Goal: Transaction & Acquisition: Purchase product/service

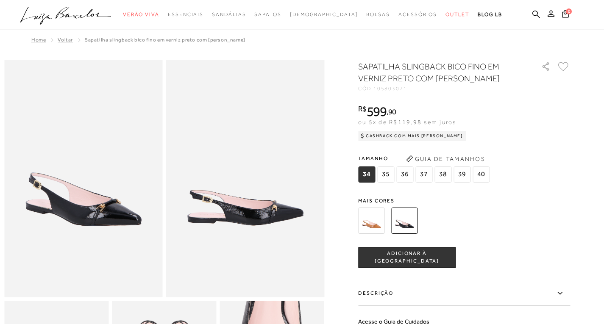
click at [388, 172] on span "35" at bounding box center [385, 174] width 17 height 16
click at [411, 252] on button "ADICIONAR À [GEOGRAPHIC_DATA]" at bounding box center [406, 257] width 97 height 20
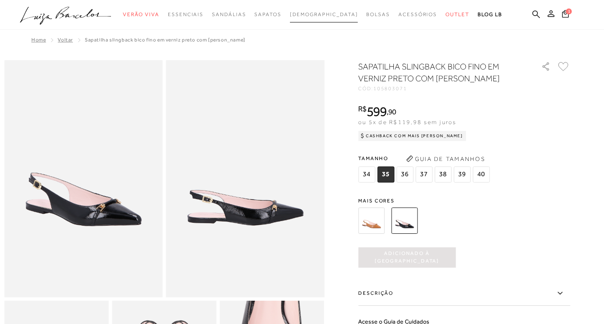
click at [310, 11] on span "[DEMOGRAPHIC_DATA]" at bounding box center [324, 14] width 68 height 6
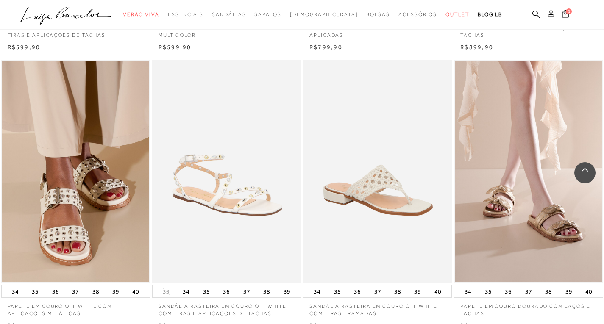
scroll to position [1567, 0]
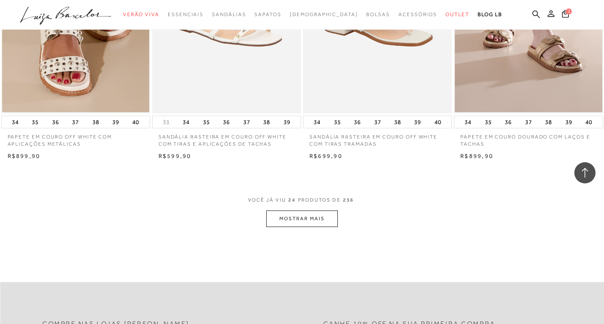
click at [277, 214] on button "MOSTRAR MAIS" at bounding box center [301, 219] width 71 height 17
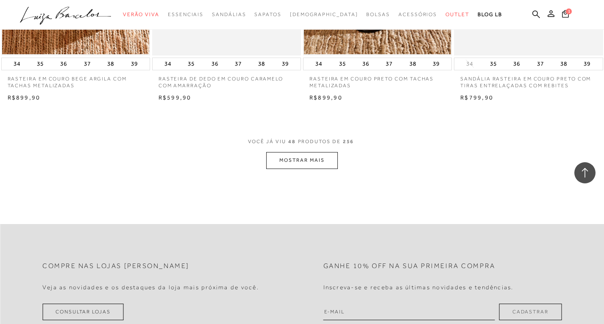
scroll to position [3304, 0]
click at [293, 161] on button "MOSTRAR MAIS" at bounding box center [301, 159] width 71 height 17
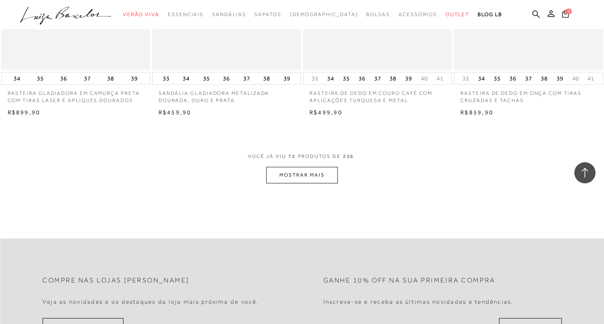
scroll to position [4999, 0]
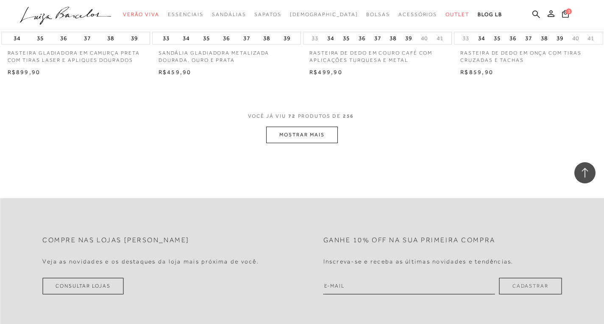
click at [296, 130] on button "MOSTRAR MAIS" at bounding box center [301, 135] width 71 height 17
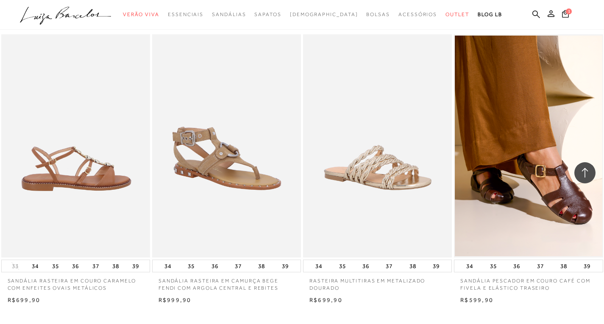
scroll to position [6566, 0]
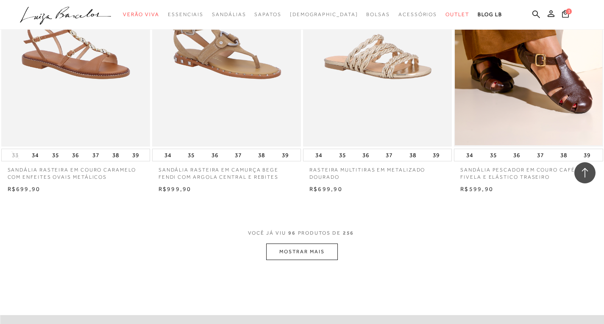
click at [311, 254] on button "MOSTRAR MAIS" at bounding box center [301, 252] width 71 height 17
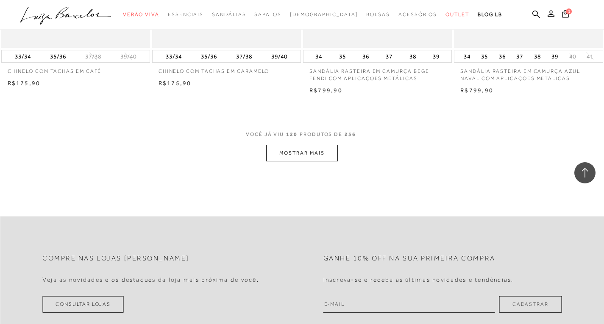
scroll to position [8303, 0]
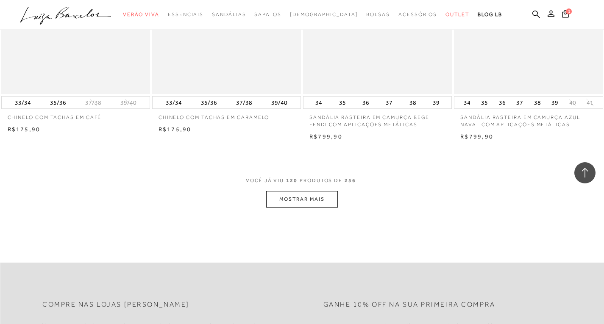
click at [337, 201] on div "VOCÊ JÁ VIU 120 PRODUTOS DE 256 MOSTRAR MAIS" at bounding box center [302, 192] width 604 height 32
click at [330, 202] on button "MOSTRAR MAIS" at bounding box center [301, 199] width 71 height 17
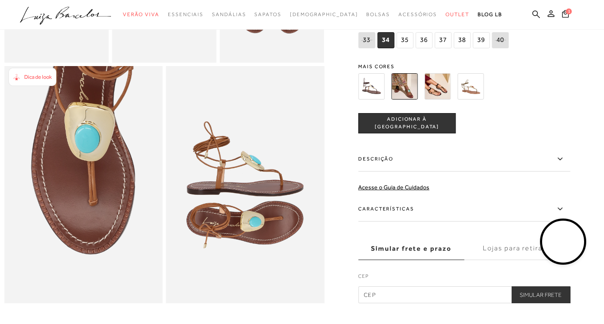
scroll to position [363, 0]
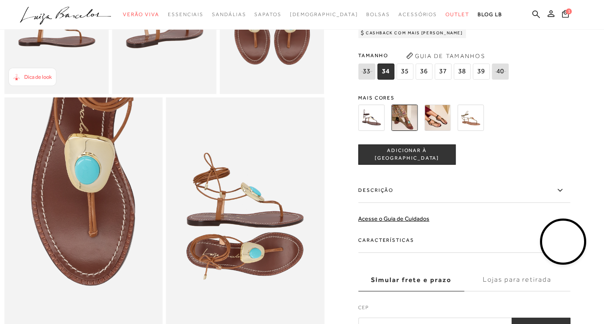
click at [407, 80] on span "35" at bounding box center [404, 72] width 17 height 16
click at [419, 162] on span "ADICIONAR À [GEOGRAPHIC_DATA]" at bounding box center [406, 154] width 97 height 15
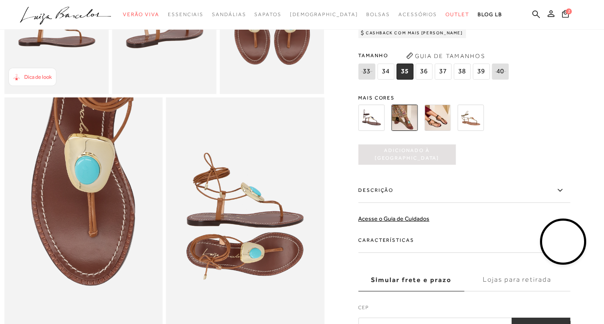
scroll to position [0, 0]
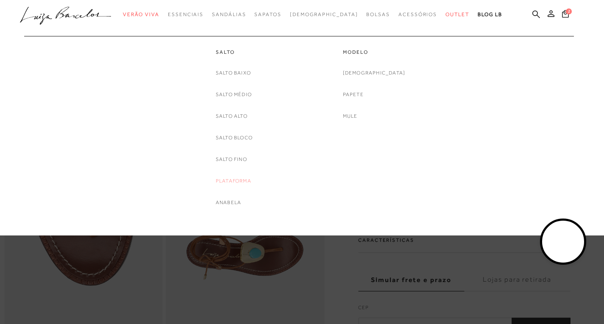
click at [232, 180] on link "Plataforma" at bounding box center [234, 181] width 36 height 9
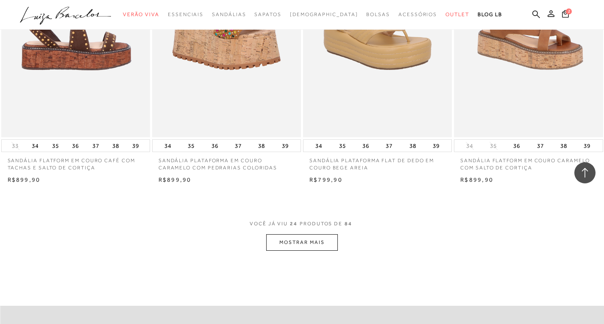
scroll to position [1567, 0]
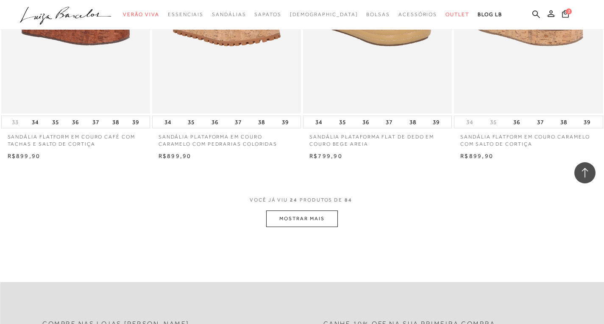
click at [281, 219] on button "MOSTRAR MAIS" at bounding box center [301, 219] width 71 height 17
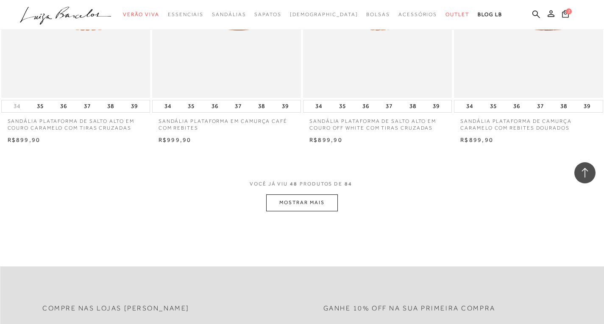
scroll to position [3262, 0]
click at [287, 200] on button "MOSTRAR MAIS" at bounding box center [301, 201] width 71 height 17
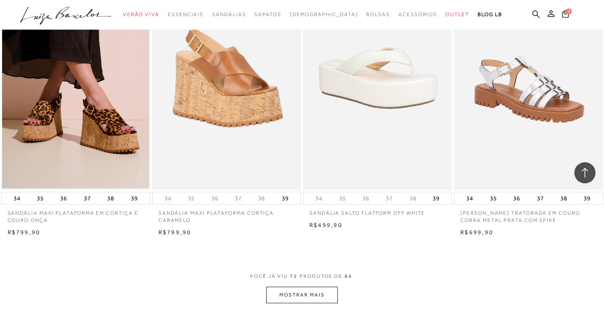
scroll to position [4871, 0]
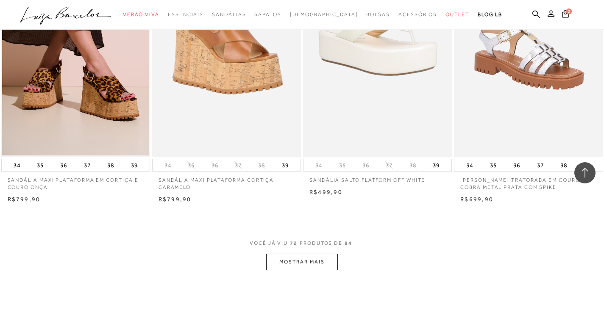
click at [275, 263] on button "MOSTRAR MAIS" at bounding box center [301, 262] width 71 height 17
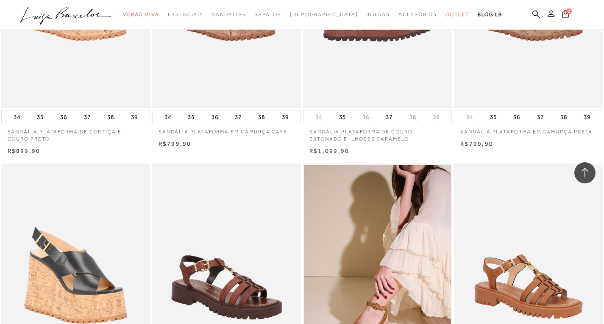
scroll to position [4194, 0]
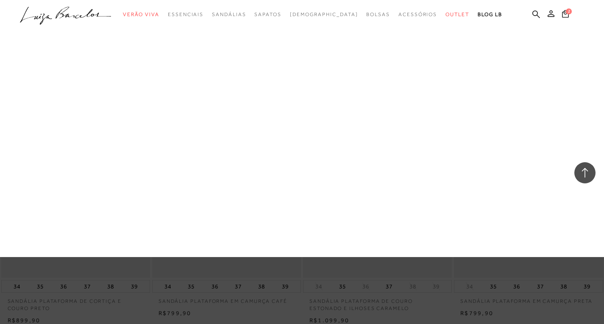
drag, startPoint x: 171, startPoint y: 98, endPoint x: 176, endPoint y: 101, distance: 5.5
click at [0, 0] on link "Sandálias" at bounding box center [0, 0] width 0 height 0
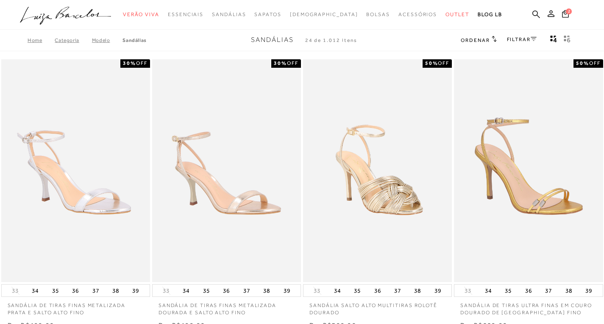
click at [524, 39] on link "FILTRAR" at bounding box center [522, 39] width 30 height 6
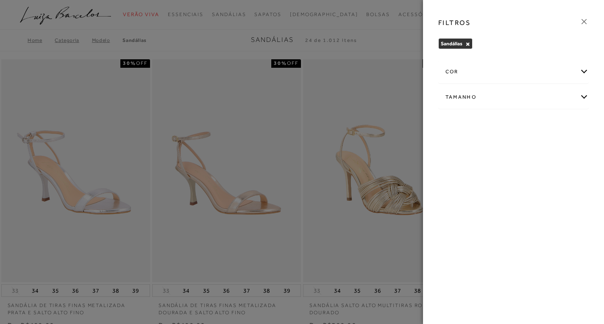
click at [495, 89] on div "Tamanho" at bounding box center [513, 97] width 150 height 22
click at [477, 169] on span "35" at bounding box center [475, 169] width 12 height 6
click at [476, 169] on input "35" at bounding box center [471, 170] width 8 height 8
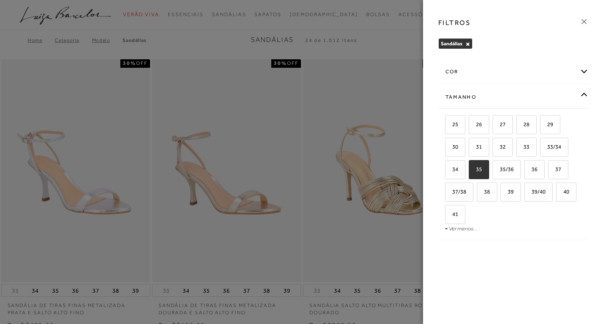
checkbox input "true"
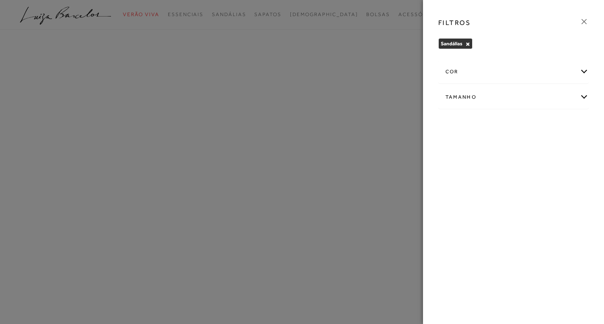
click at [498, 167] on div "FILTROS Sandálias × Limpar todos os refinamentos cor AMARELO ANIMAL PRINT AZUL" at bounding box center [513, 162] width 181 height 324
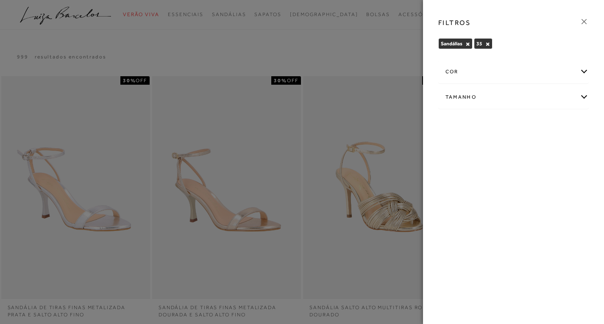
click at [395, 135] on div at bounding box center [302, 162] width 604 height 324
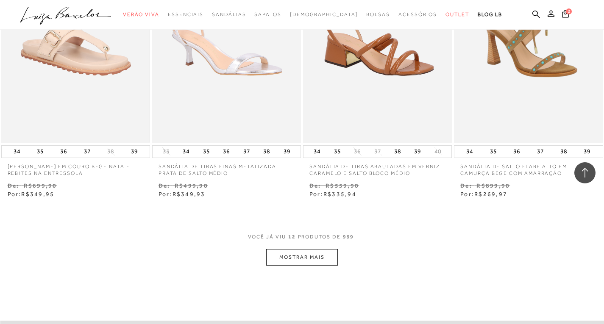
scroll to position [805, 0]
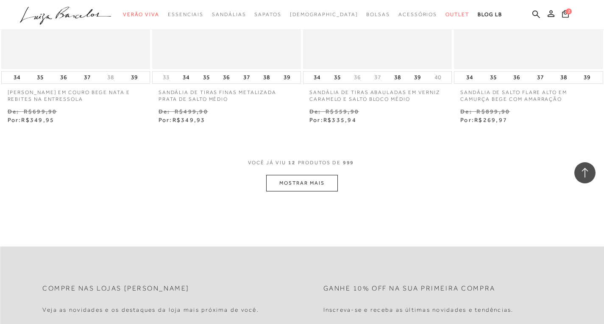
click at [292, 183] on button "MOSTRAR MAIS" at bounding box center [301, 183] width 71 height 17
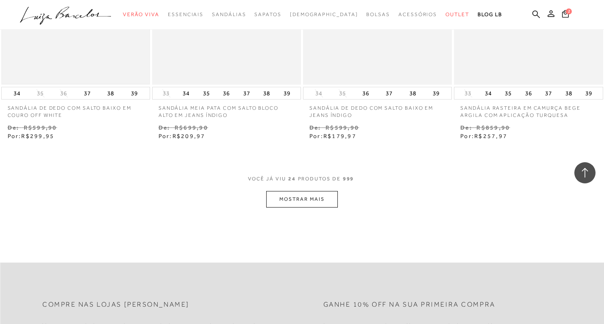
scroll to position [1694, 0]
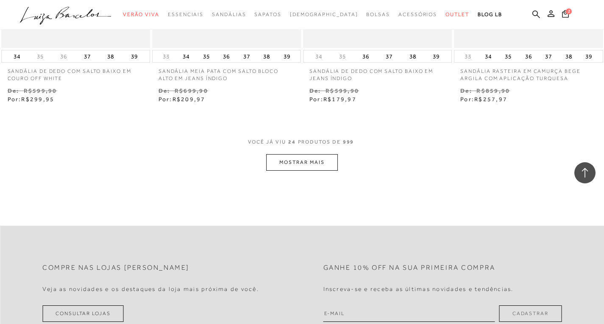
click at [278, 158] on button "MOSTRAR MAIS" at bounding box center [301, 162] width 71 height 17
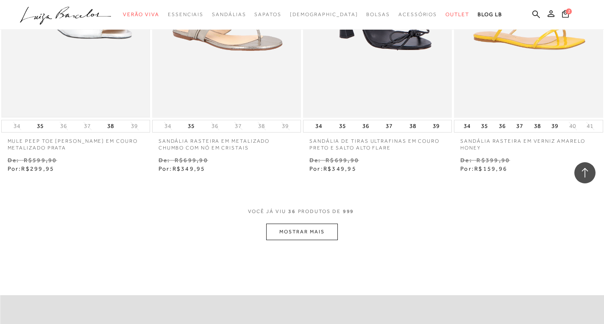
scroll to position [2584, 0]
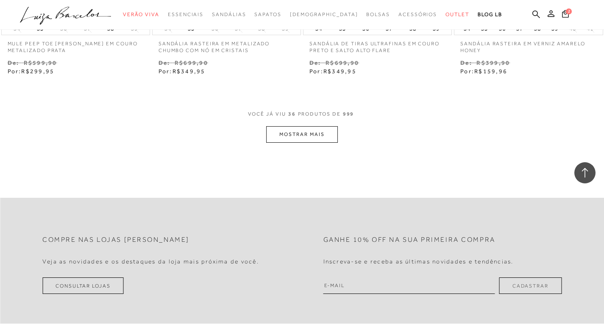
click at [277, 141] on button "MOSTRAR MAIS" at bounding box center [301, 134] width 71 height 17
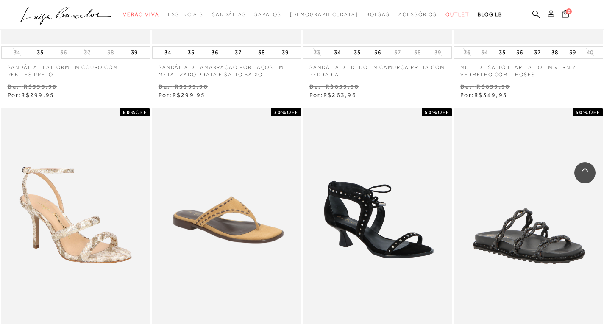
scroll to position [3304, 0]
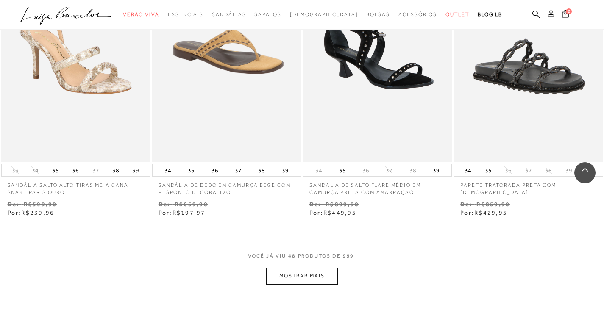
click at [271, 279] on button "MOSTRAR MAIS" at bounding box center [301, 276] width 71 height 17
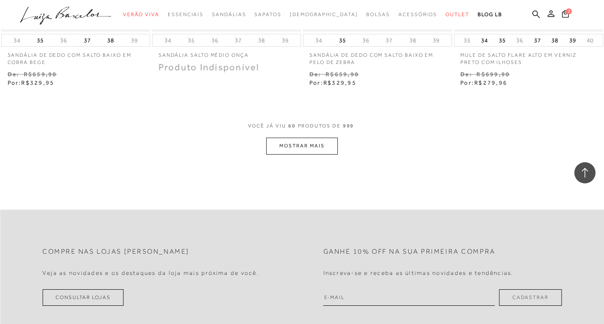
scroll to position [4363, 0]
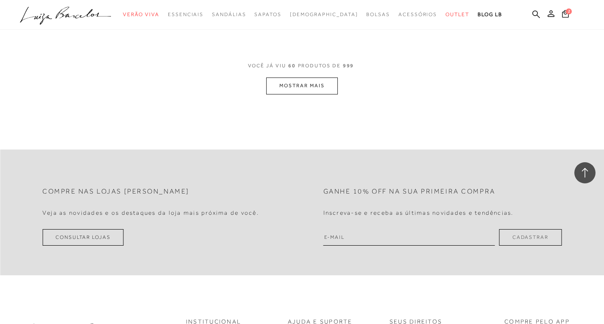
click at [330, 92] on button "MOSTRAR MAIS" at bounding box center [301, 86] width 71 height 17
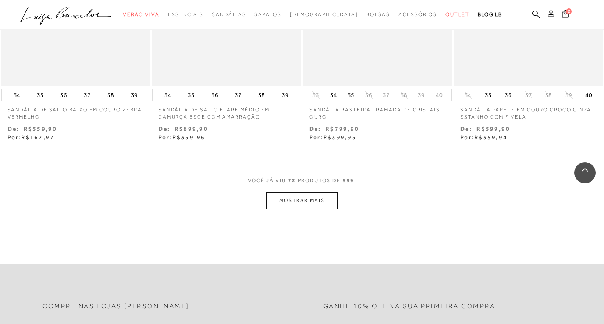
scroll to position [5168, 0]
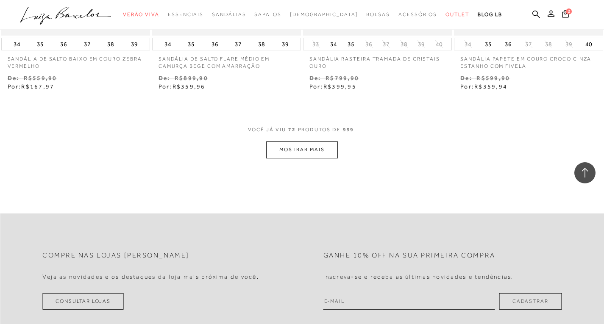
click at [286, 147] on button "MOSTRAR MAIS" at bounding box center [301, 149] width 71 height 17
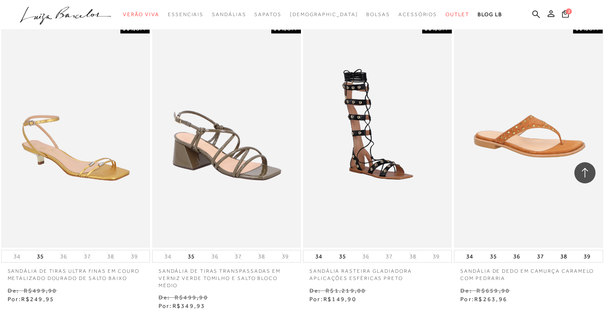
scroll to position [5903, 0]
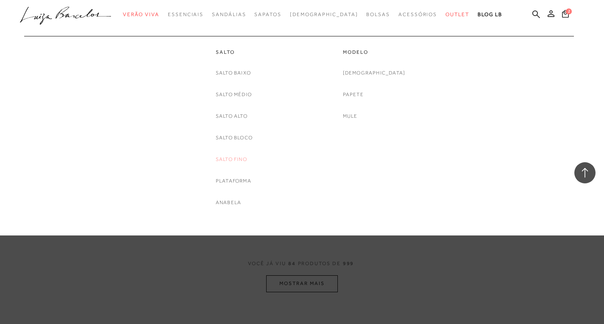
click at [243, 161] on link "Salto Fino" at bounding box center [231, 159] width 31 height 9
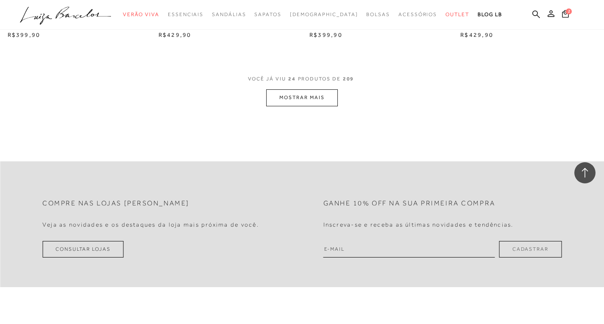
scroll to position [1694, 0]
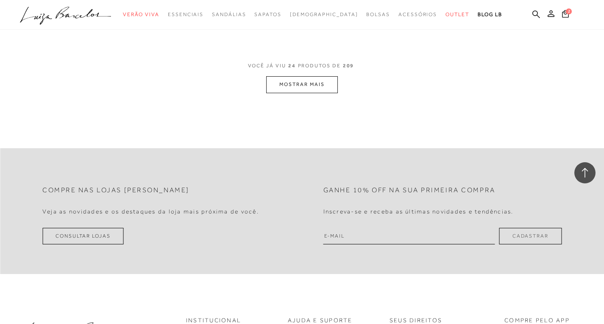
click at [317, 88] on button "MOSTRAR MAIS" at bounding box center [301, 84] width 71 height 17
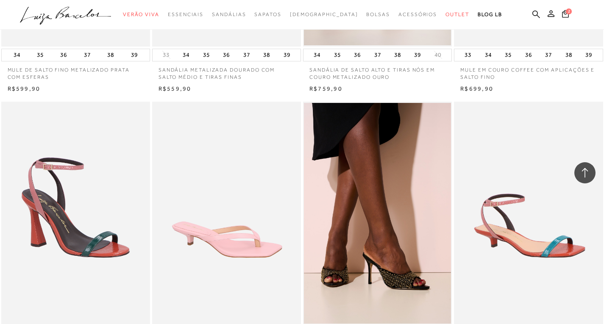
scroll to position [1906, 0]
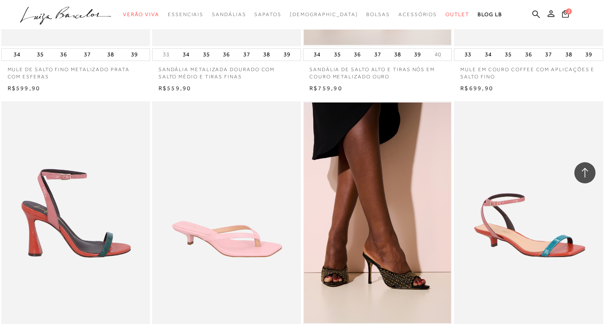
click at [56, 176] on img at bounding box center [76, 212] width 148 height 223
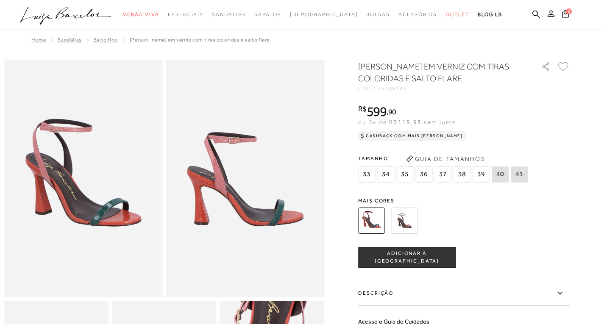
scroll to position [127, 0]
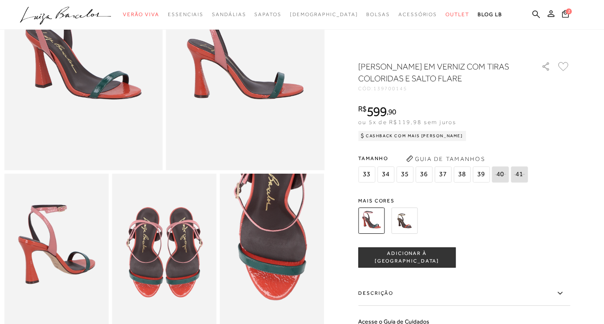
click at [407, 177] on span "35" at bounding box center [404, 174] width 17 height 16
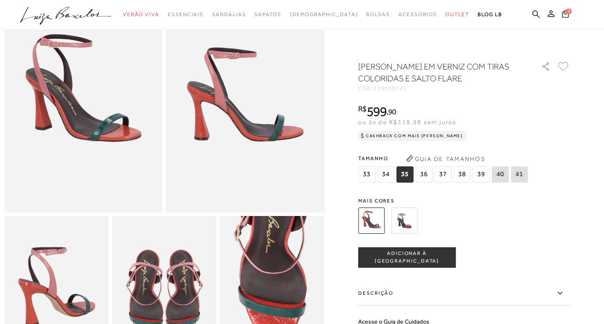
scroll to position [0, 0]
drag, startPoint x: 419, startPoint y: 260, endPoint x: 563, endPoint y: 134, distance: 191.0
click at [419, 259] on span "ADICIONAR À [GEOGRAPHIC_DATA]" at bounding box center [406, 257] width 97 height 15
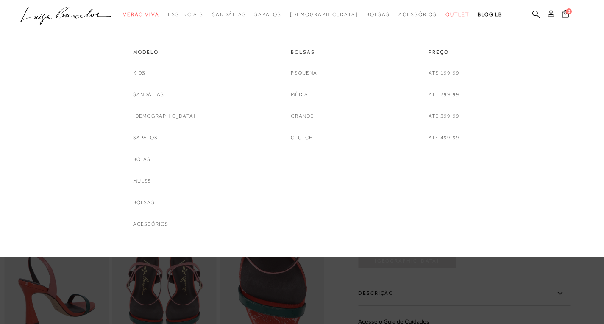
click at [98, 104] on div "Modelo Kids Sandálias Rasteiras Sapatos Botas Mules Bolsas Acessórios Bolsas" at bounding box center [298, 132] width 548 height 193
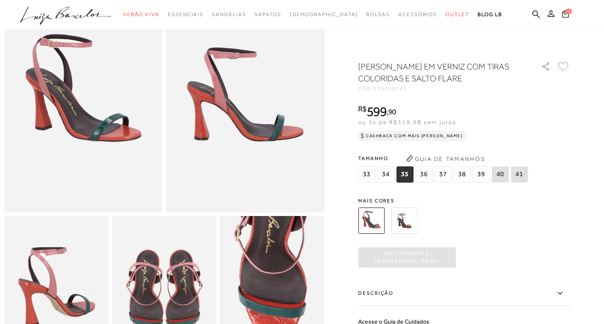
click at [139, 282] on img at bounding box center [164, 294] width 104 height 156
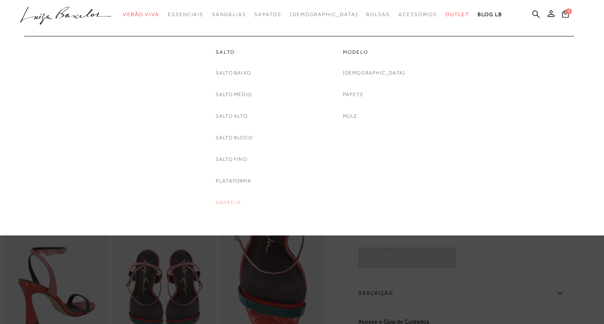
click at [233, 200] on link "Anabela" at bounding box center [228, 202] width 25 height 9
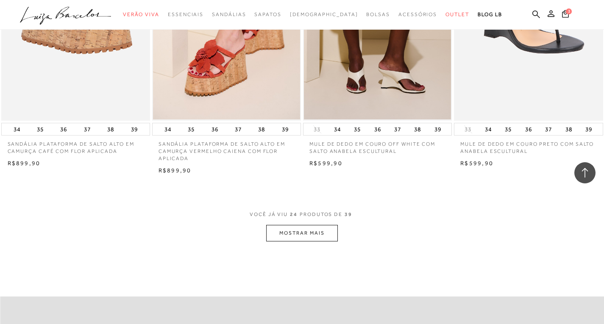
scroll to position [1694, 0]
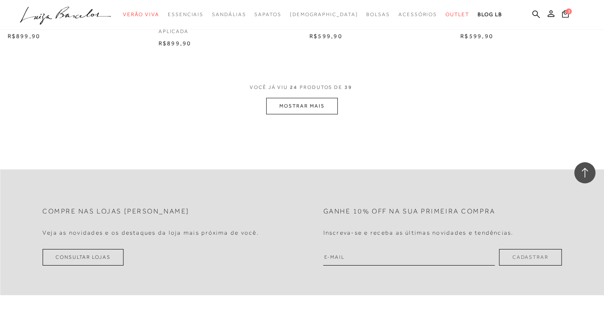
click at [277, 108] on button "MOSTRAR MAIS" at bounding box center [301, 106] width 71 height 17
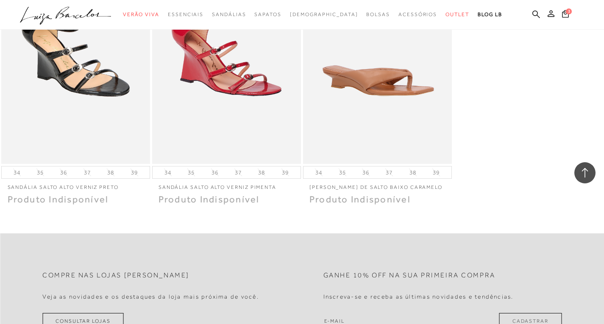
scroll to position [2711, 0]
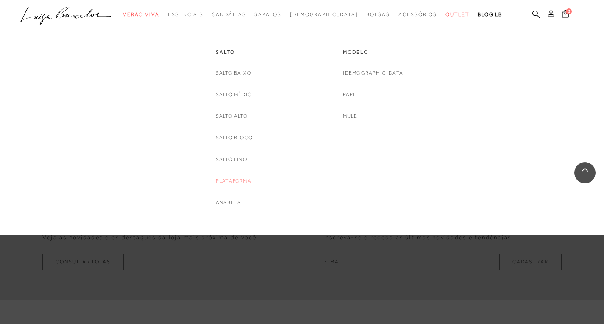
click at [247, 180] on link "Plataforma" at bounding box center [234, 181] width 36 height 9
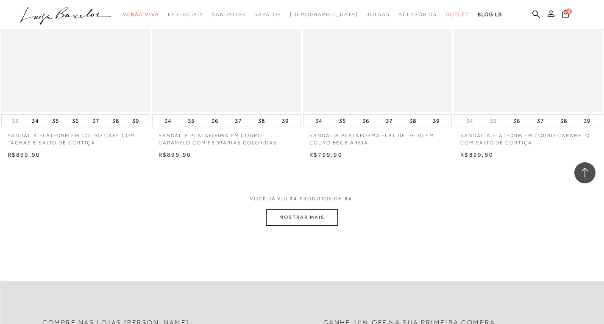
scroll to position [1652, 0]
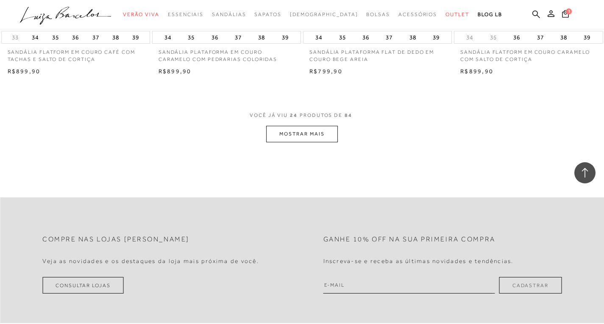
click at [291, 134] on button "MOSTRAR MAIS" at bounding box center [301, 134] width 71 height 17
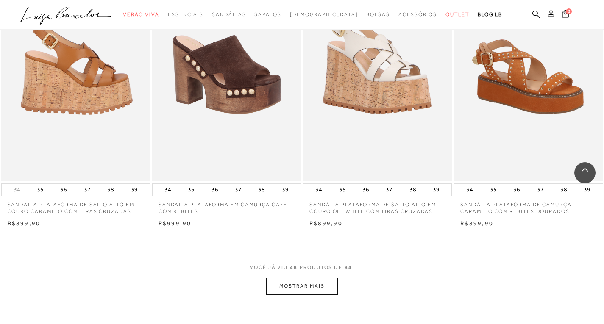
scroll to position [3304, 0]
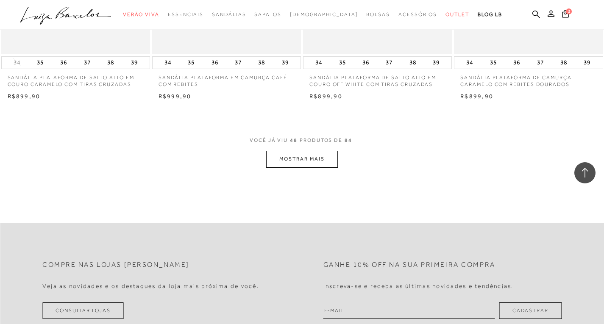
click at [316, 163] on button "MOSTRAR MAIS" at bounding box center [301, 159] width 71 height 17
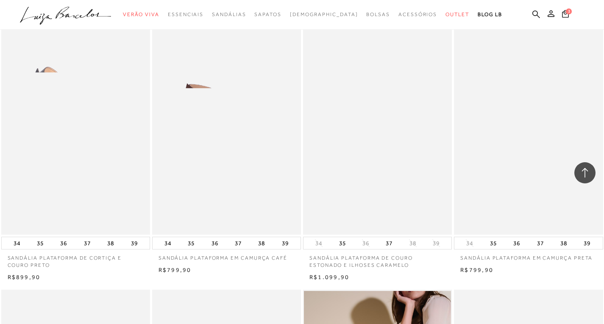
scroll to position [4321, 0]
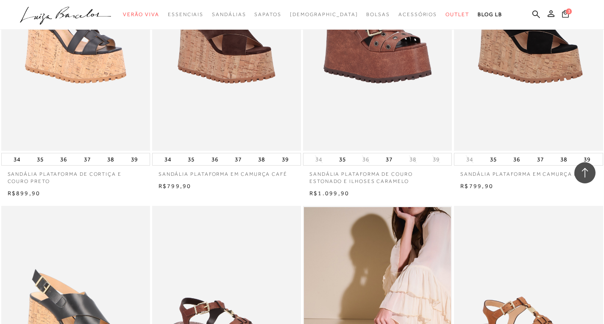
click at [565, 11] on icon at bounding box center [565, 14] width 7 height 8
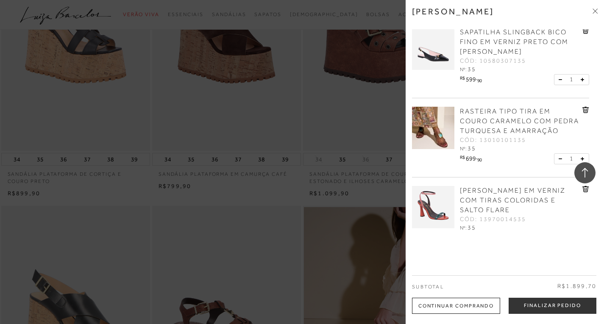
scroll to position [0, 0]
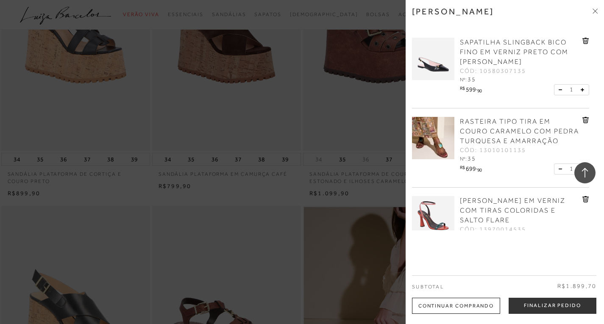
click at [259, 130] on div at bounding box center [302, 162] width 604 height 324
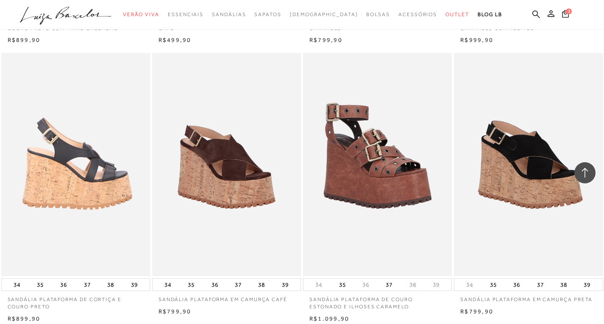
scroll to position [4194, 0]
